Goal: Transaction & Acquisition: Purchase product/service

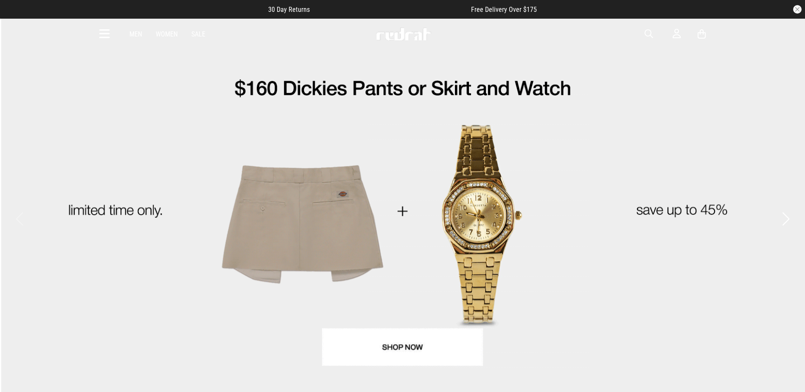
click at [646, 34] on span "button" at bounding box center [649, 34] width 8 height 10
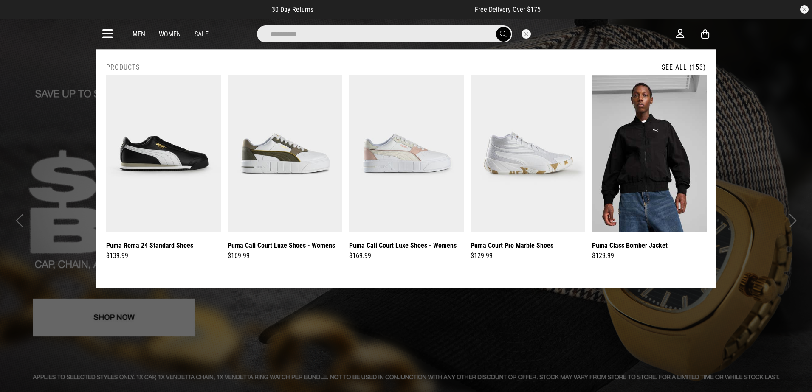
type input "**********"
click at [496, 27] on button "submit" at bounding box center [503, 34] width 15 height 15
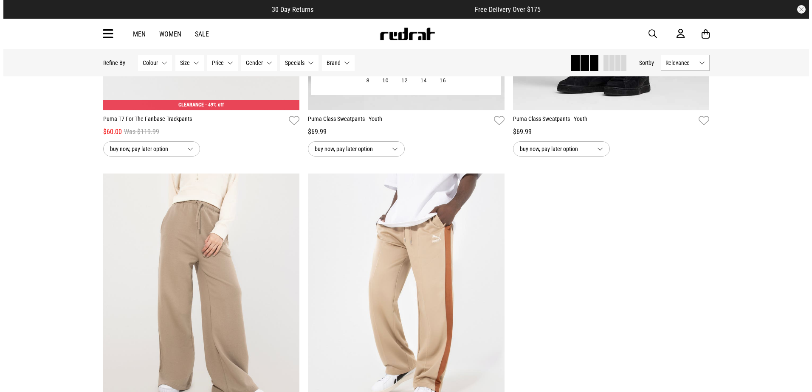
scroll to position [1825, 0]
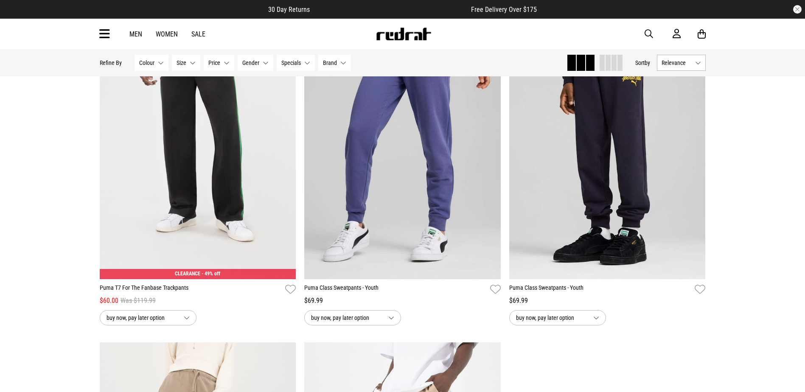
click at [103, 34] on icon at bounding box center [104, 34] width 11 height 14
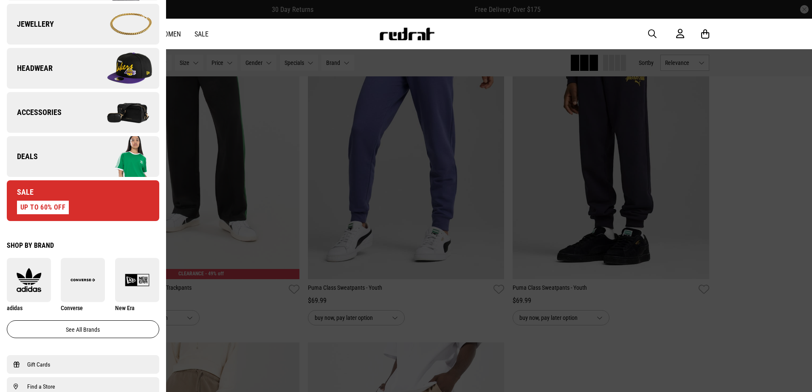
scroll to position [255, 0]
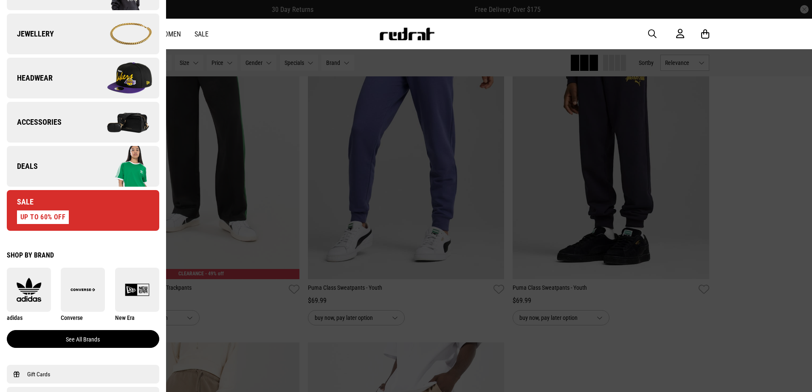
click at [70, 338] on link "See all brands" at bounding box center [83, 339] width 152 height 18
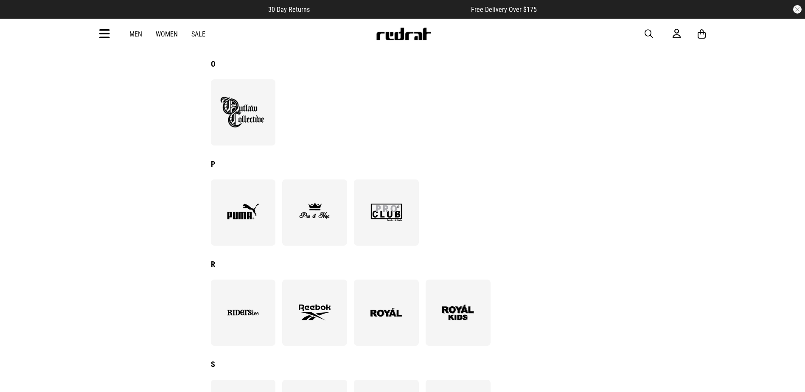
scroll to position [849, 0]
click at [261, 225] on img at bounding box center [243, 212] width 46 height 32
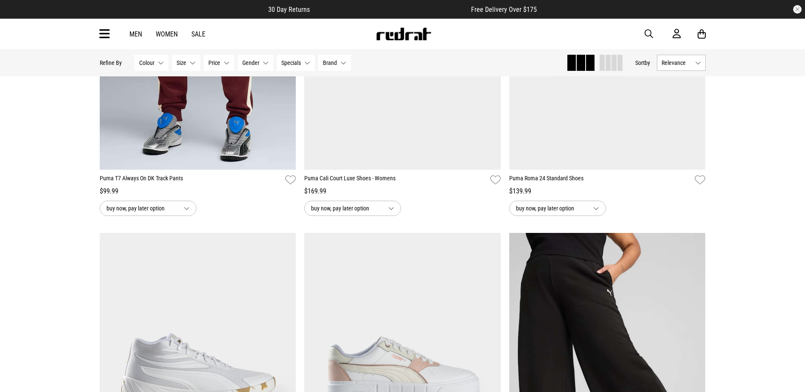
click at [261, 61] on button "Gender None selected" at bounding box center [256, 63] width 36 height 16
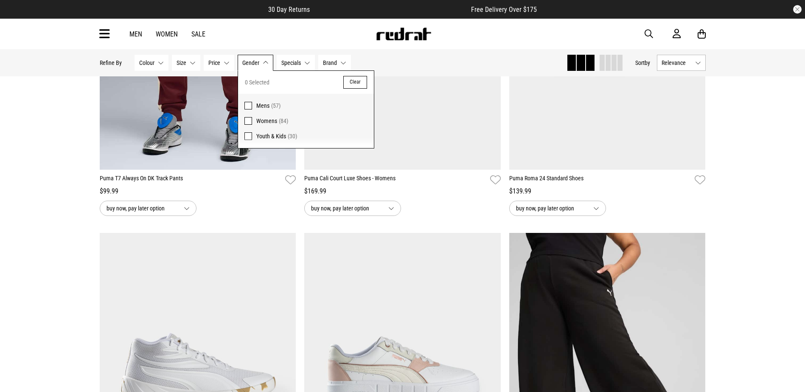
click at [148, 60] on span "Colour" at bounding box center [146, 62] width 15 height 7
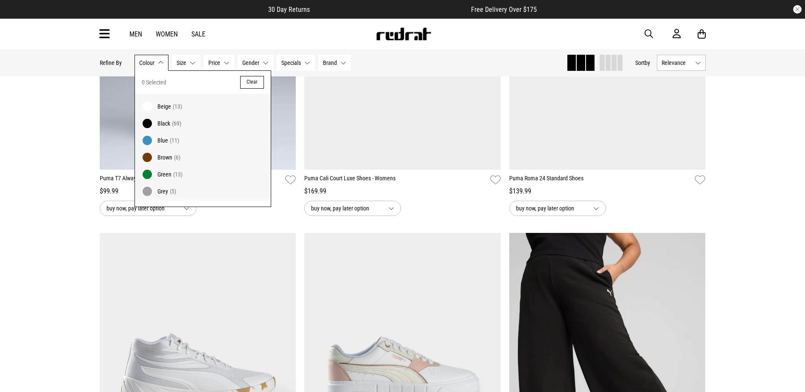
click at [152, 124] on label "Black (69)" at bounding box center [203, 123] width 136 height 17
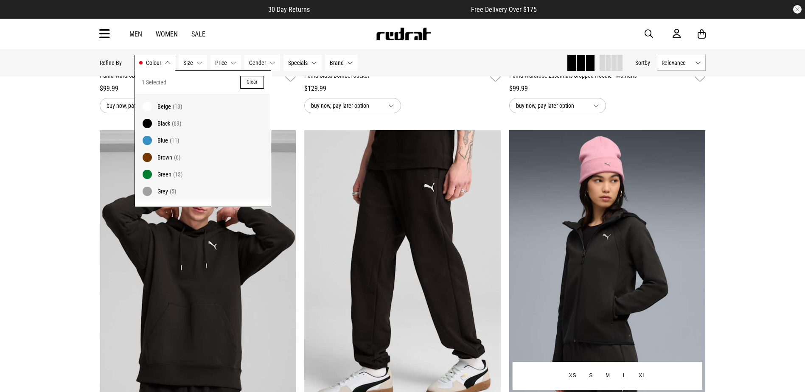
scroll to position [392, 0]
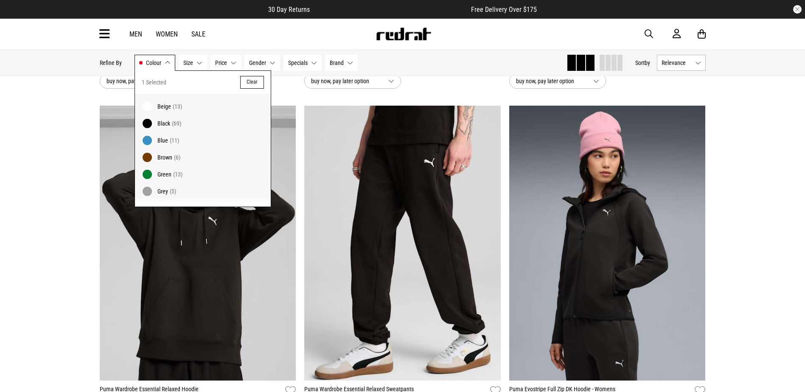
drag, startPoint x: 750, startPoint y: 130, endPoint x: 738, endPoint y: 123, distance: 13.9
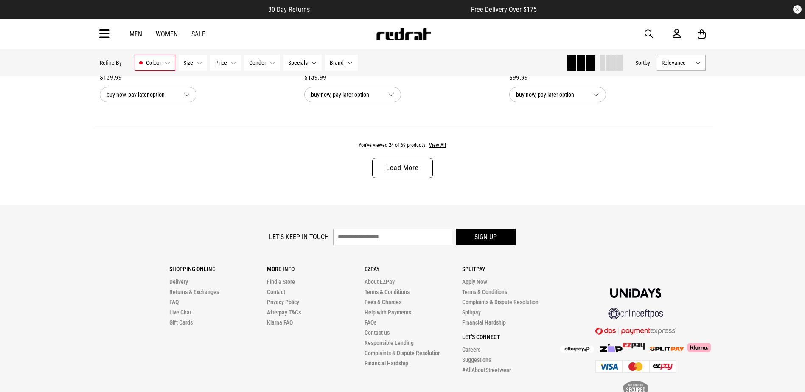
scroll to position [2798, 0]
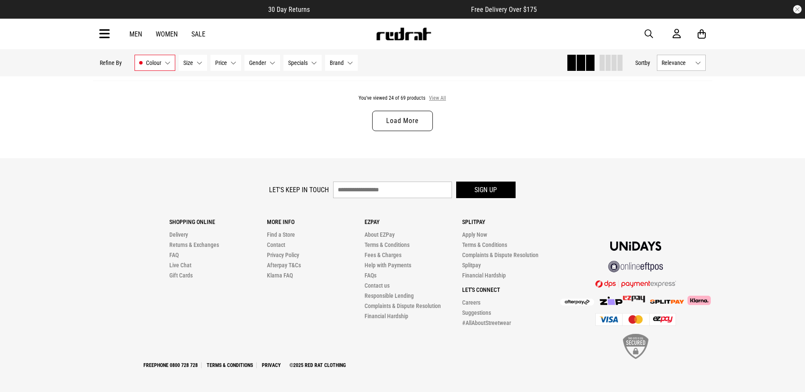
click at [440, 96] on button "View All" at bounding box center [438, 99] width 18 height 8
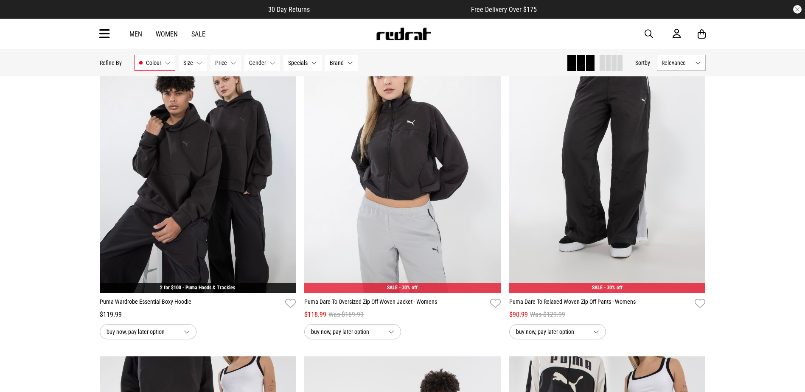
scroll to position [4539, 0]
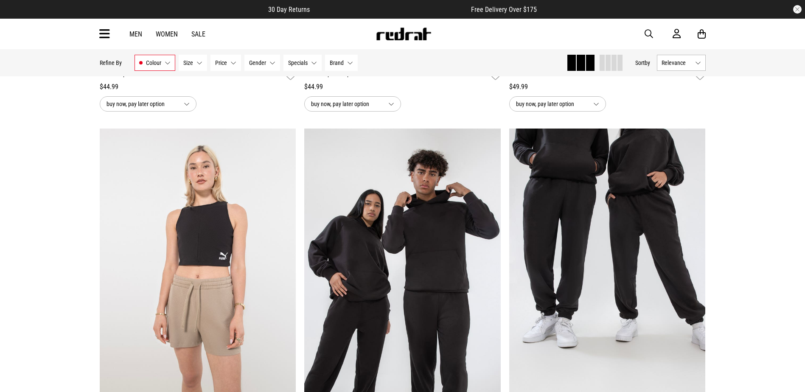
scroll to position [6152, 0]
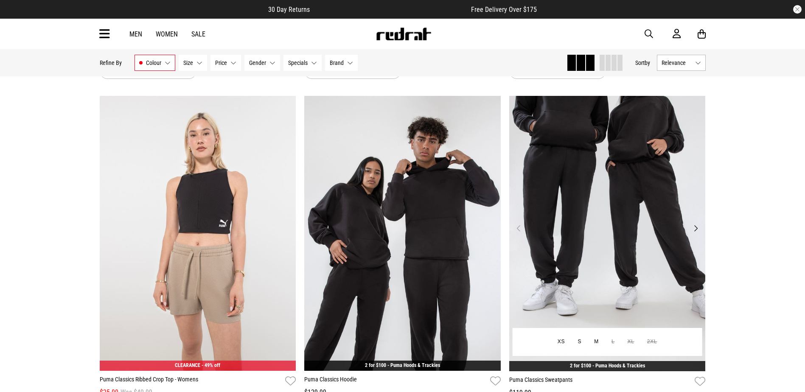
click at [674, 185] on img at bounding box center [607, 233] width 197 height 275
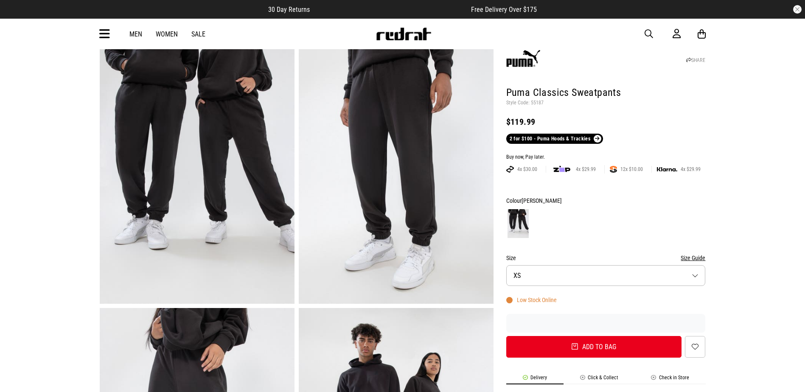
scroll to position [42, 0]
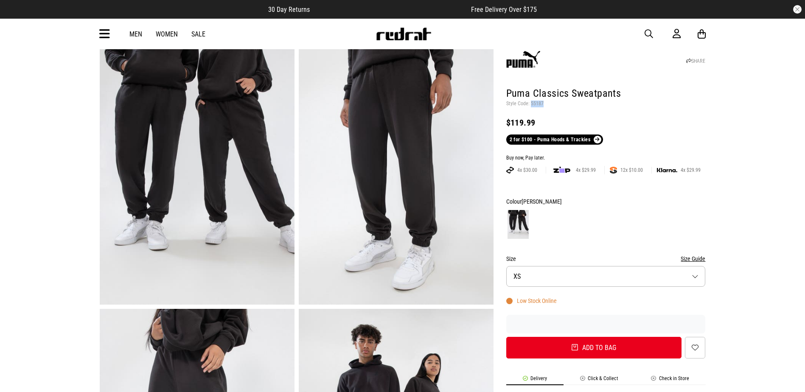
drag, startPoint x: 542, startPoint y: 106, endPoint x: 531, endPoint y: 106, distance: 11.0
click at [531, 106] on p "Style Code: 55187" at bounding box center [606, 104] width 200 height 7
copy p "55187"
